Goal: Information Seeking & Learning: Learn about a topic

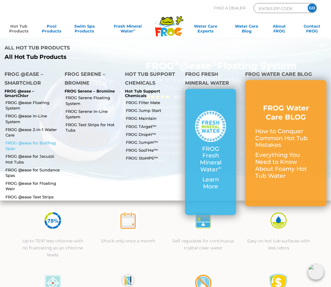
click at [24, 140] on link "FROG @ease for Bullfrog Spas" at bounding box center [32, 145] width 55 height 11
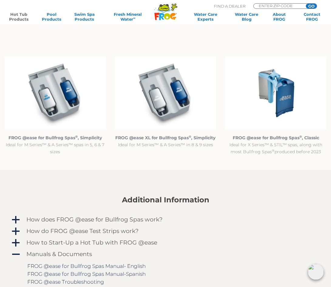
scroll to position [546, 0]
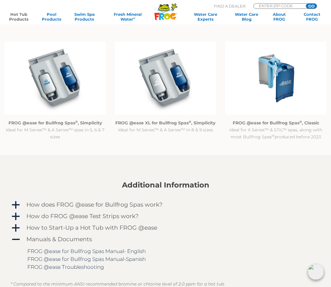
click at [294, 124] on strong "FROG @ease for Bullfrog Spas ® , Classic" at bounding box center [276, 122] width 86 height 5
click at [291, 113] on img at bounding box center [275, 78] width 101 height 73
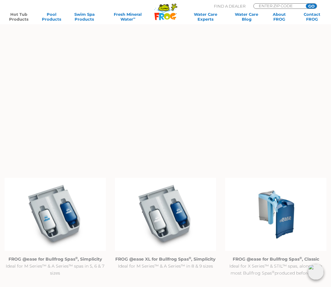
scroll to position [425, 0]
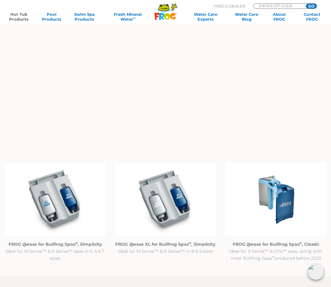
click at [281, 188] on img at bounding box center [275, 199] width 101 height 73
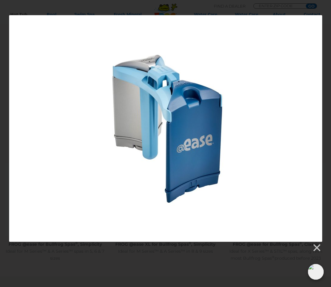
click at [318, 24] on div at bounding box center [165, 128] width 313 height 227
click at [327, 25] on div at bounding box center [165, 133] width 331 height 237
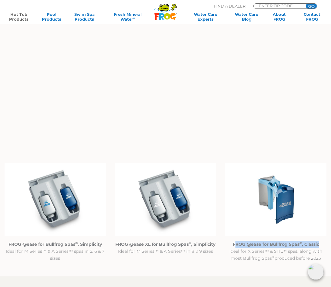
drag, startPoint x: 234, startPoint y: 244, endPoint x: 320, endPoint y: 246, distance: 85.6
click at [320, 246] on p "FROG @ease for Bullfrog Spas ® , Classic Ideal for X Series™ & STIL™ spas, alon…" at bounding box center [275, 251] width 101 height 21
drag, startPoint x: 320, startPoint y: 246, endPoint x: 237, endPoint y: 251, distance: 83.3
click at [236, 254] on p "FROG @ease for Bullfrog Spas ® , Classic Ideal for X Series™ & STIL™ spas, alon…" at bounding box center [275, 251] width 101 height 21
drag, startPoint x: 232, startPoint y: 243, endPoint x: 320, endPoint y: 245, distance: 87.7
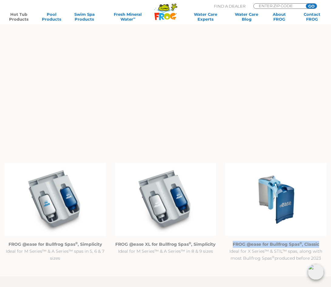
click at [320, 245] on p "FROG @ease for Bullfrog Spas ® , Classic Ideal for X Series™ & STIL™ spas, alon…" at bounding box center [275, 251] width 101 height 21
copy strong "FROG @ease for Bullfrog Spas ® , Classic"
